Goal: Transaction & Acquisition: Book appointment/travel/reservation

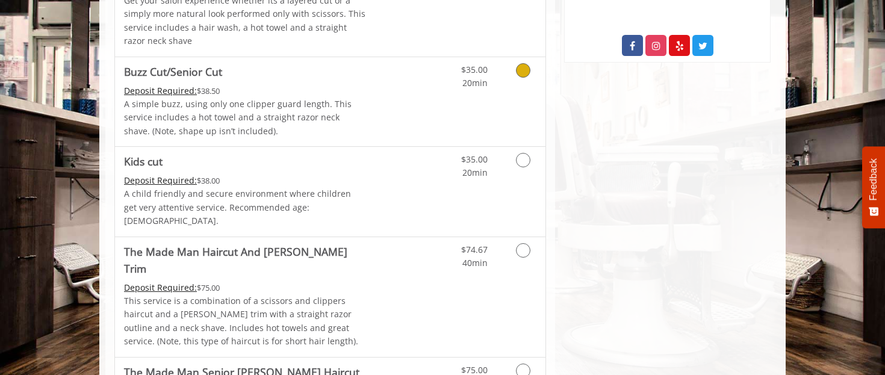
click at [482, 121] on div "$35.00 20min" at bounding box center [491, 102] width 108 height 90
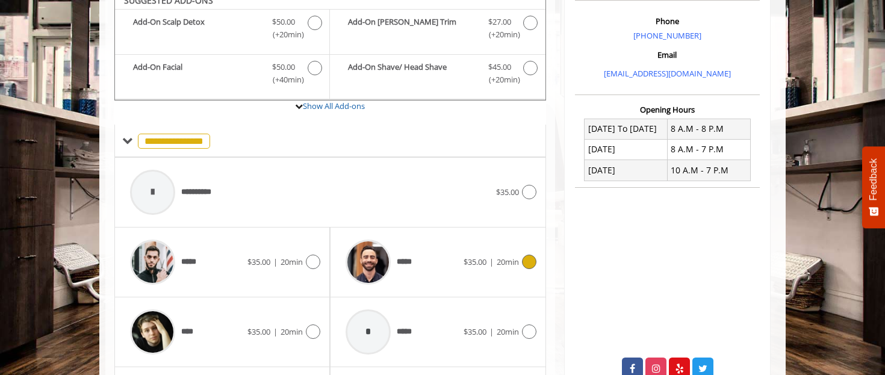
scroll to position [350, 0]
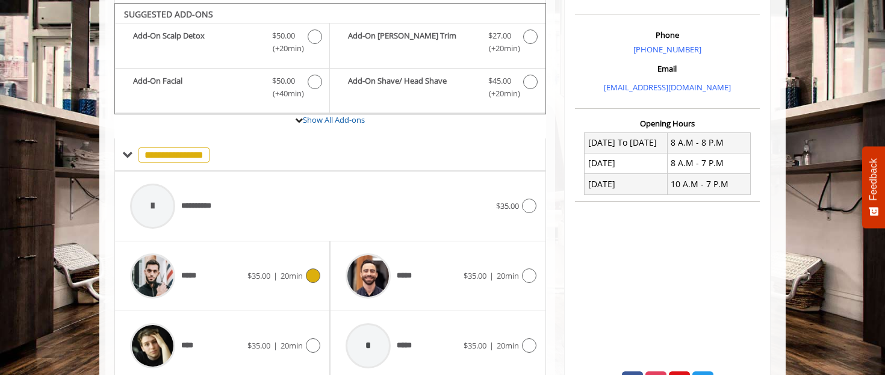
click at [292, 291] on div "***** $35.00 | 20min" at bounding box center [222, 275] width 196 height 57
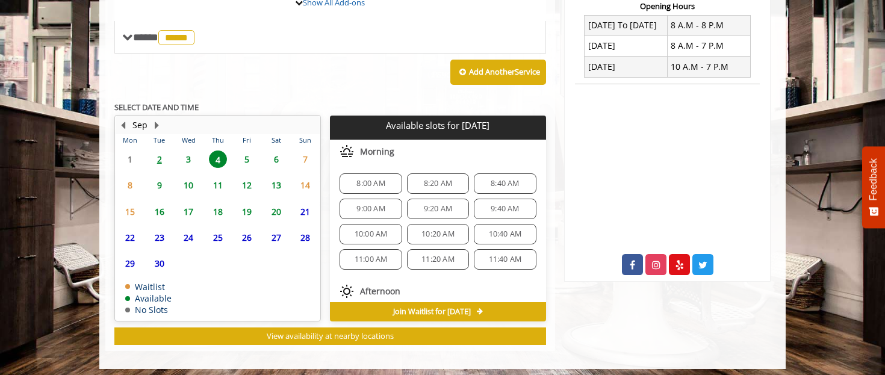
click at [363, 181] on span "8:00 AM" at bounding box center [370, 184] width 28 height 10
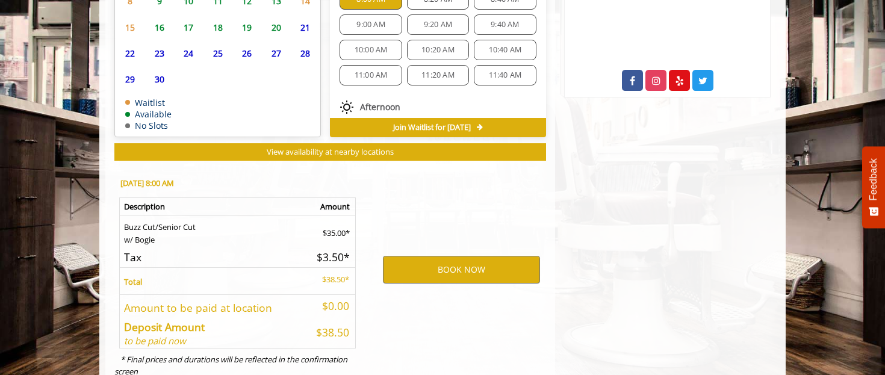
scroll to position [681, 0]
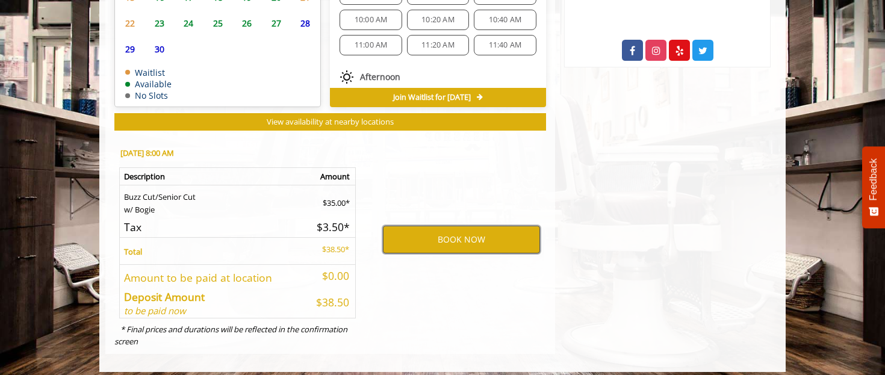
click at [430, 228] on button "BOOK NOW" at bounding box center [461, 240] width 157 height 28
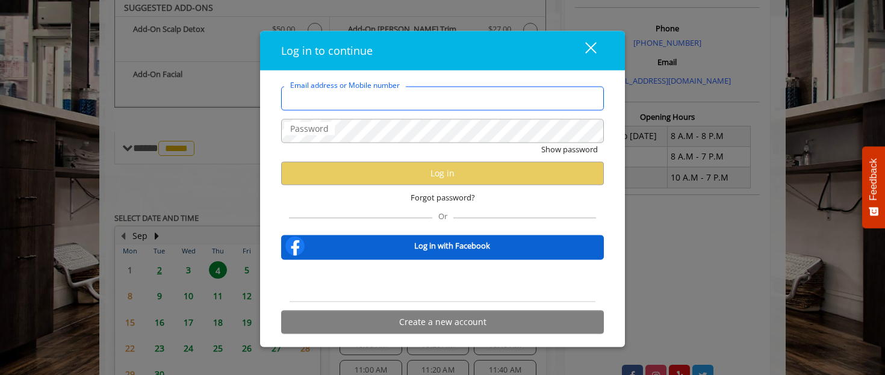
scroll to position [350, 0]
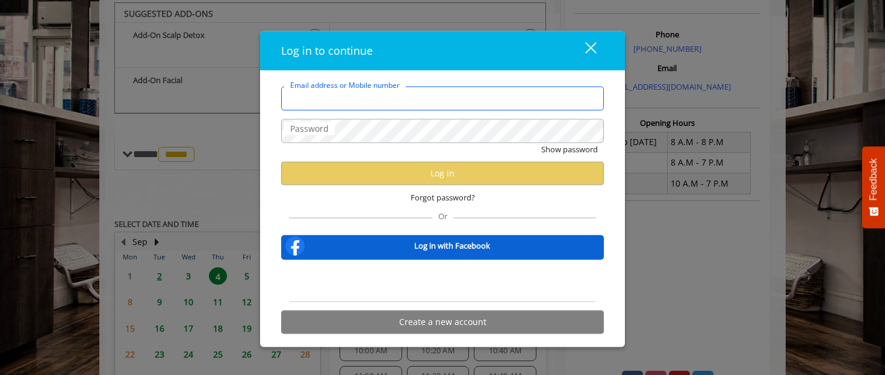
click at [419, 94] on input "Email address or Mobile number" at bounding box center [442, 98] width 323 height 24
type input "**********"
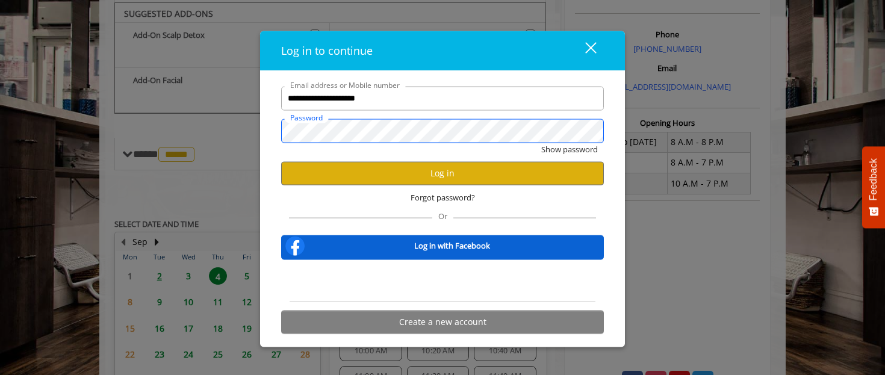
scroll to position [0, 0]
click at [436, 155] on div "Show password" at bounding box center [442, 152] width 323 height 19
click at [424, 172] on button "Log in" at bounding box center [442, 172] width 323 height 23
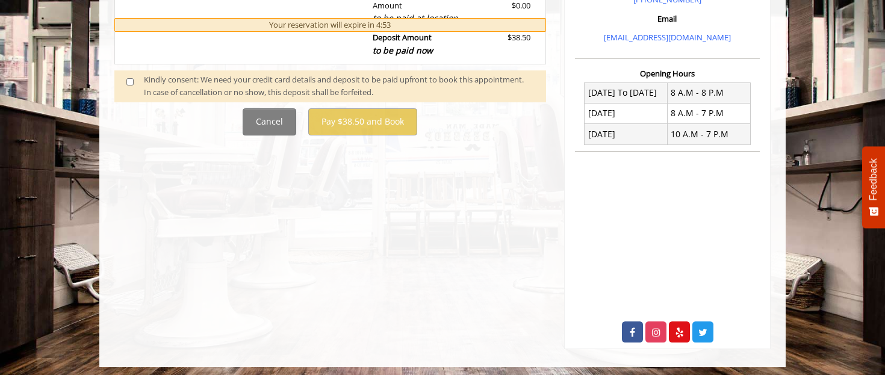
scroll to position [399, 0]
click at [152, 75] on div "Kindly consent: We need your credit card details and deposit to be paid upfront…" at bounding box center [339, 86] width 390 height 25
click at [125, 76] on span at bounding box center [135, 86] width 36 height 25
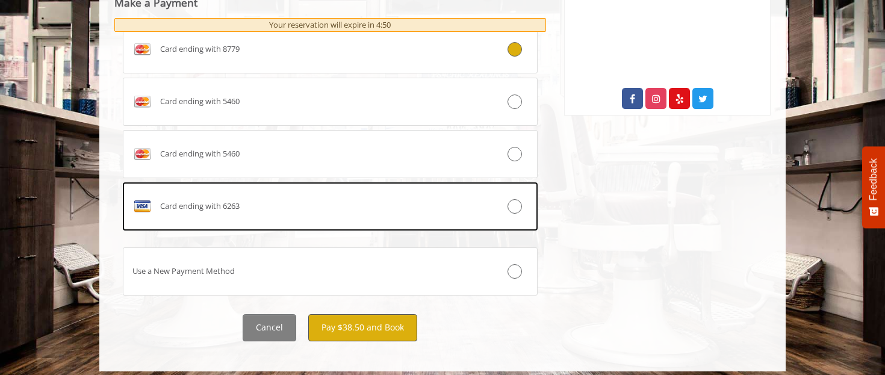
click at [365, 330] on button "Pay $38.50 and Book" at bounding box center [362, 327] width 109 height 27
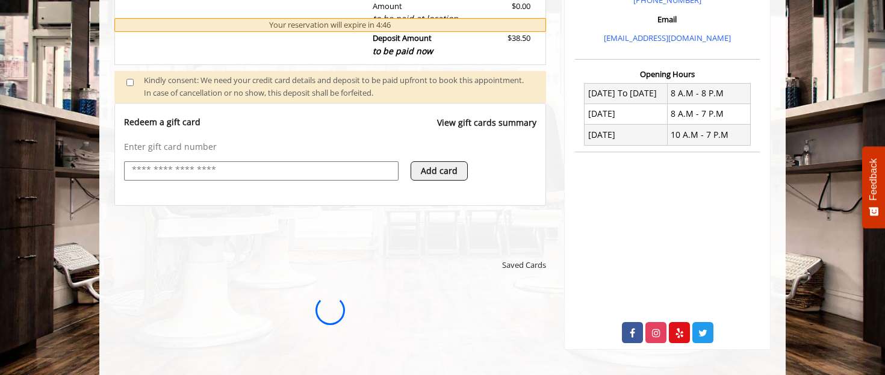
scroll to position [0, 0]
